Goal: Find specific page/section: Find specific page/section

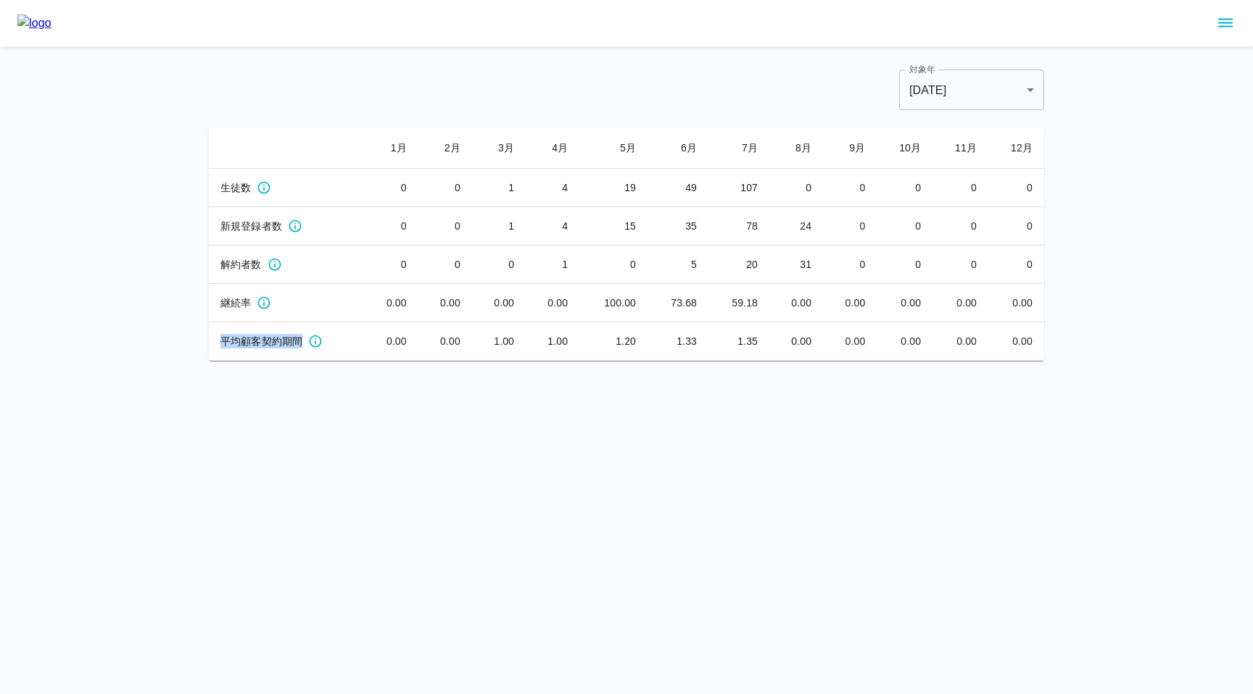
click at [1220, 18] on icon "sidemenu" at bounding box center [1224, 22] width 17 height 17
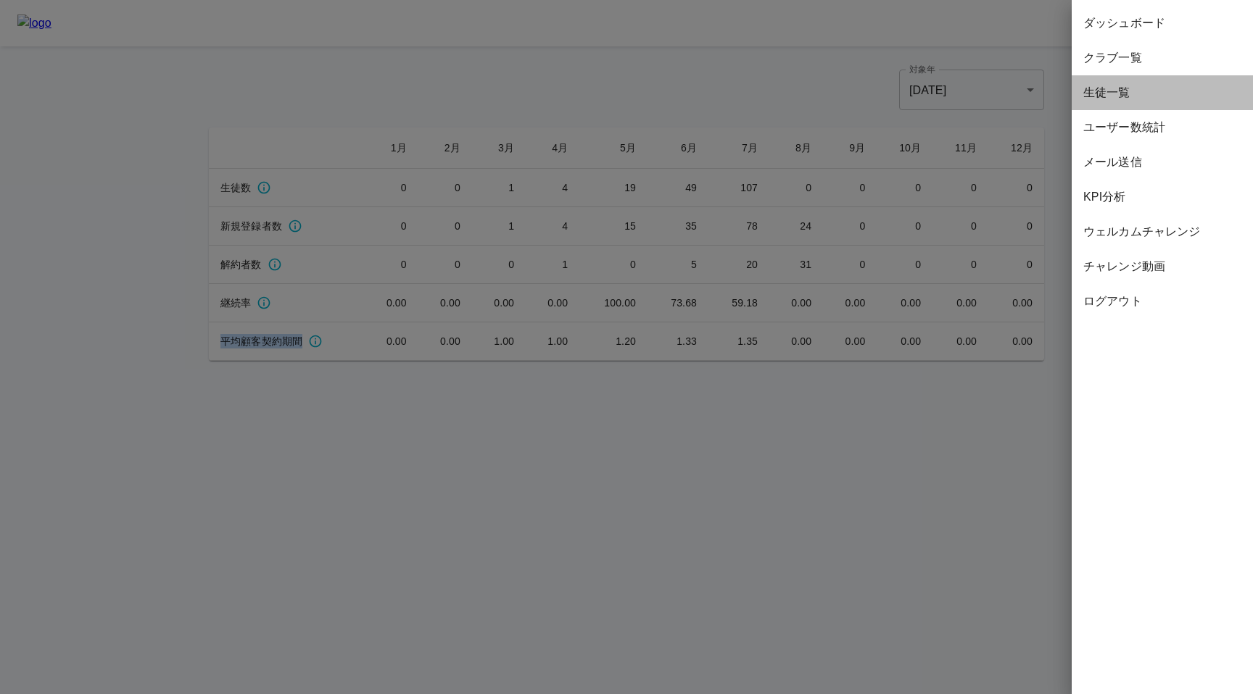
click at [1097, 96] on span "生徒一覧" at bounding box center [1162, 92] width 158 height 17
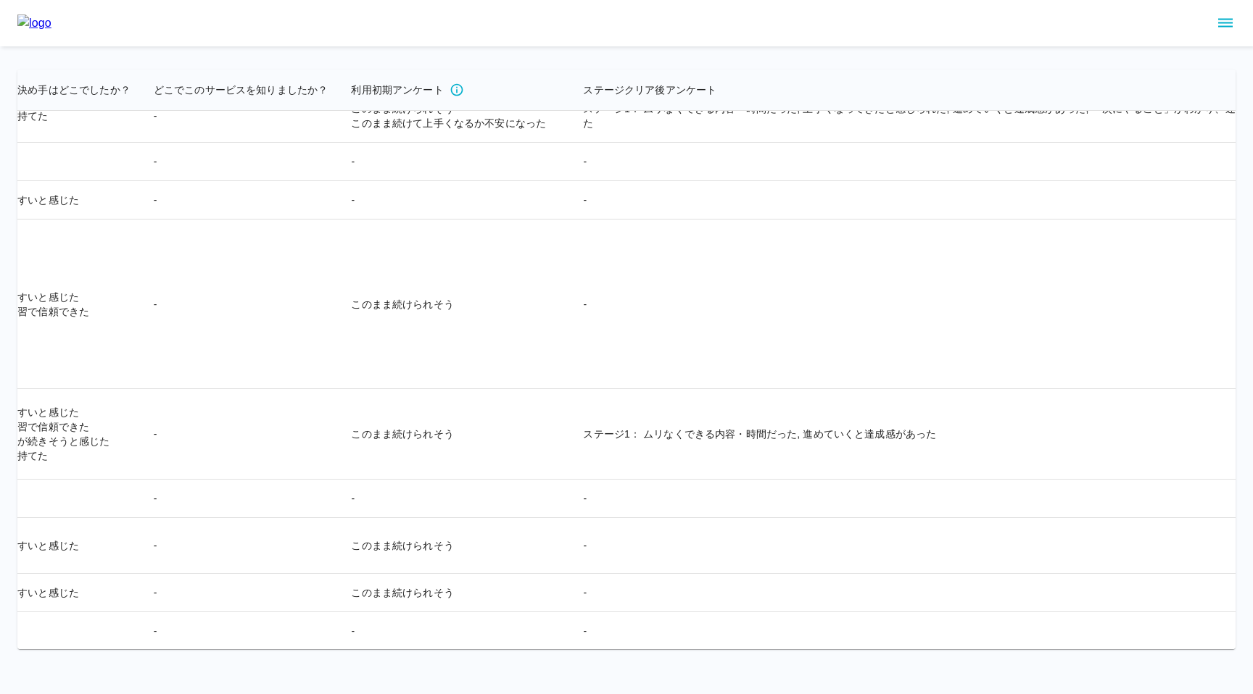
scroll to position [2736, 3633]
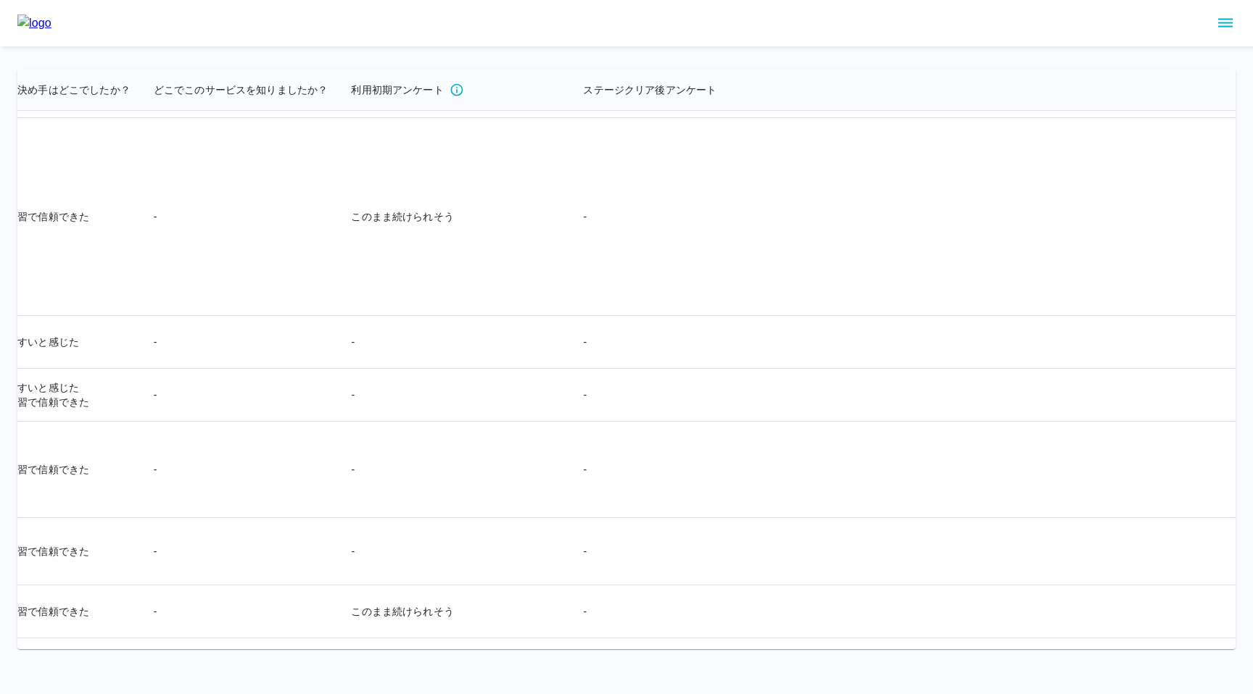
click at [571, 306] on td "-" at bounding box center [933, 217] width 725 height 198
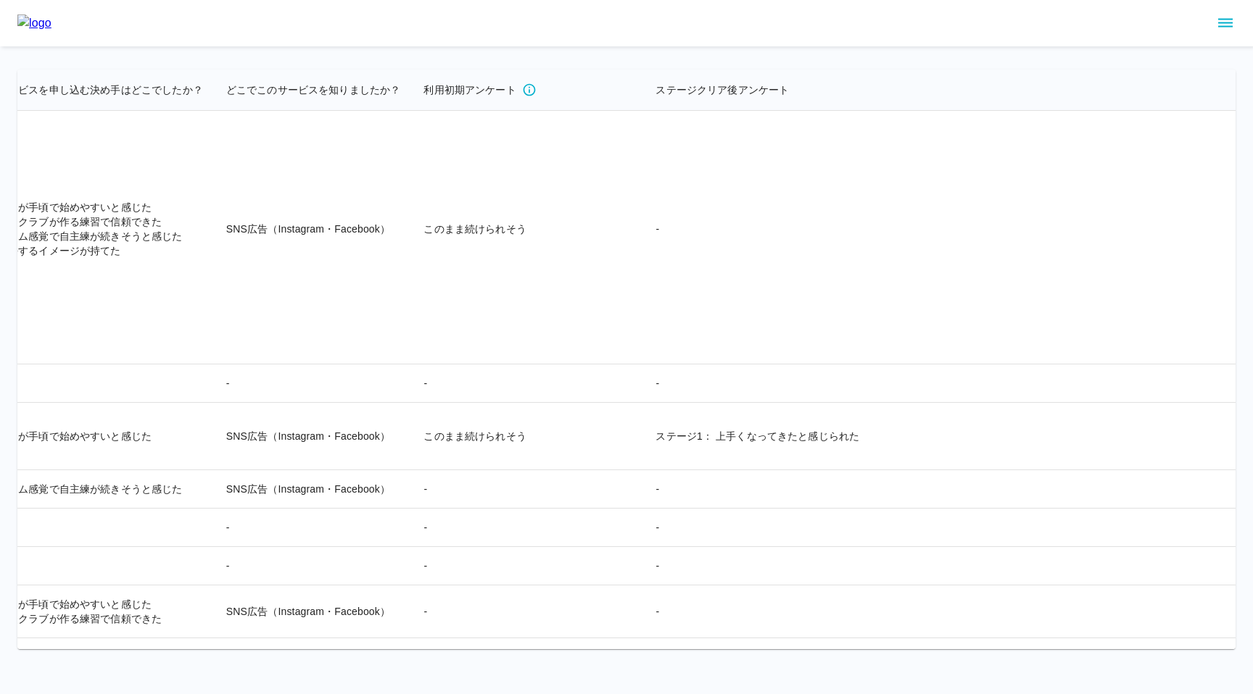
scroll to position [18174, 3633]
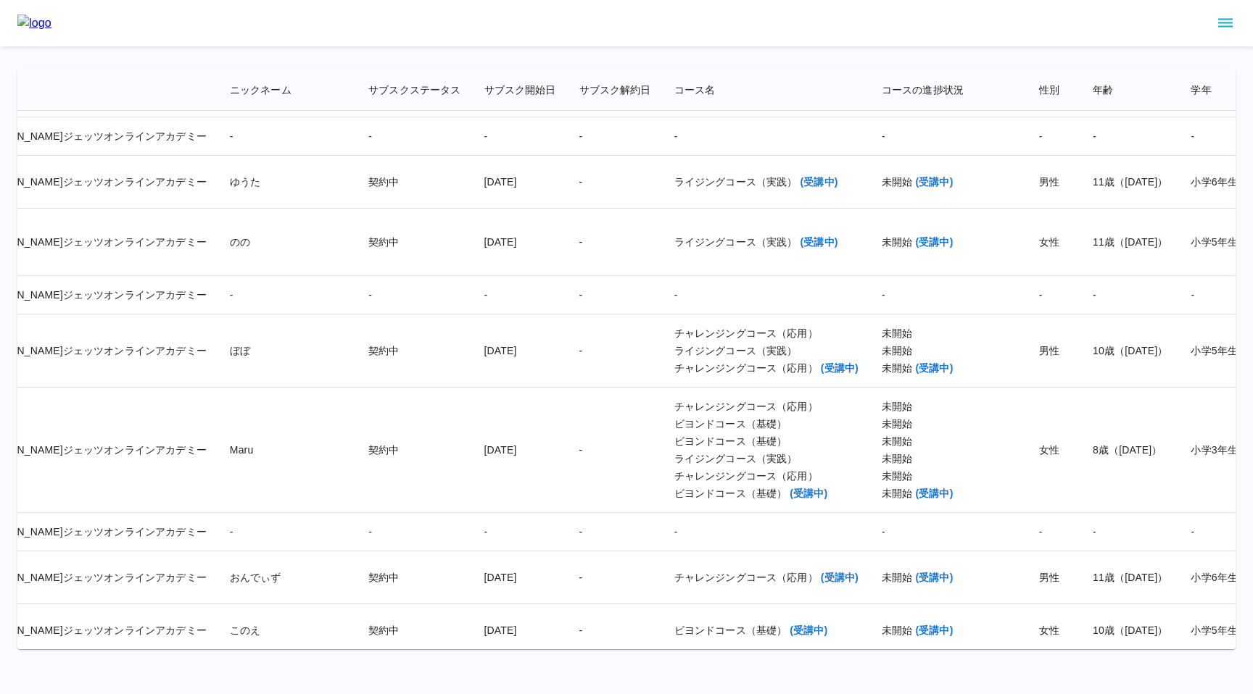
scroll to position [23160, 557]
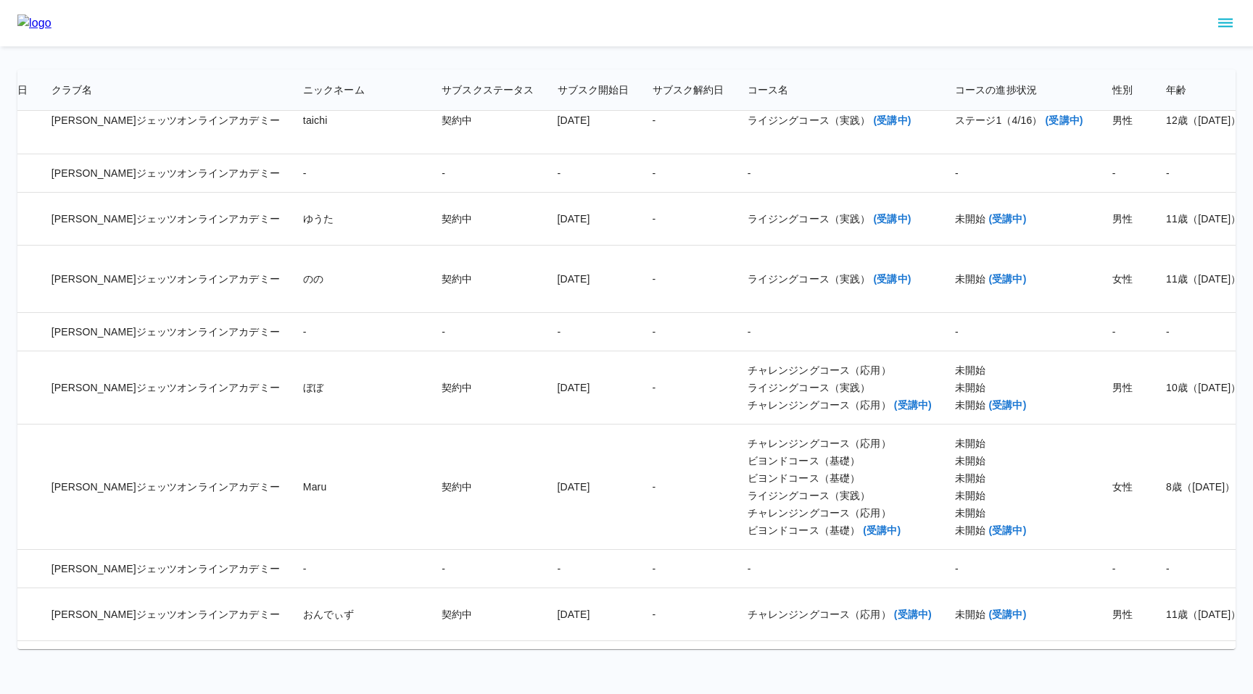
scroll to position [22903, 484]
